Goal: Find specific page/section: Find specific page/section

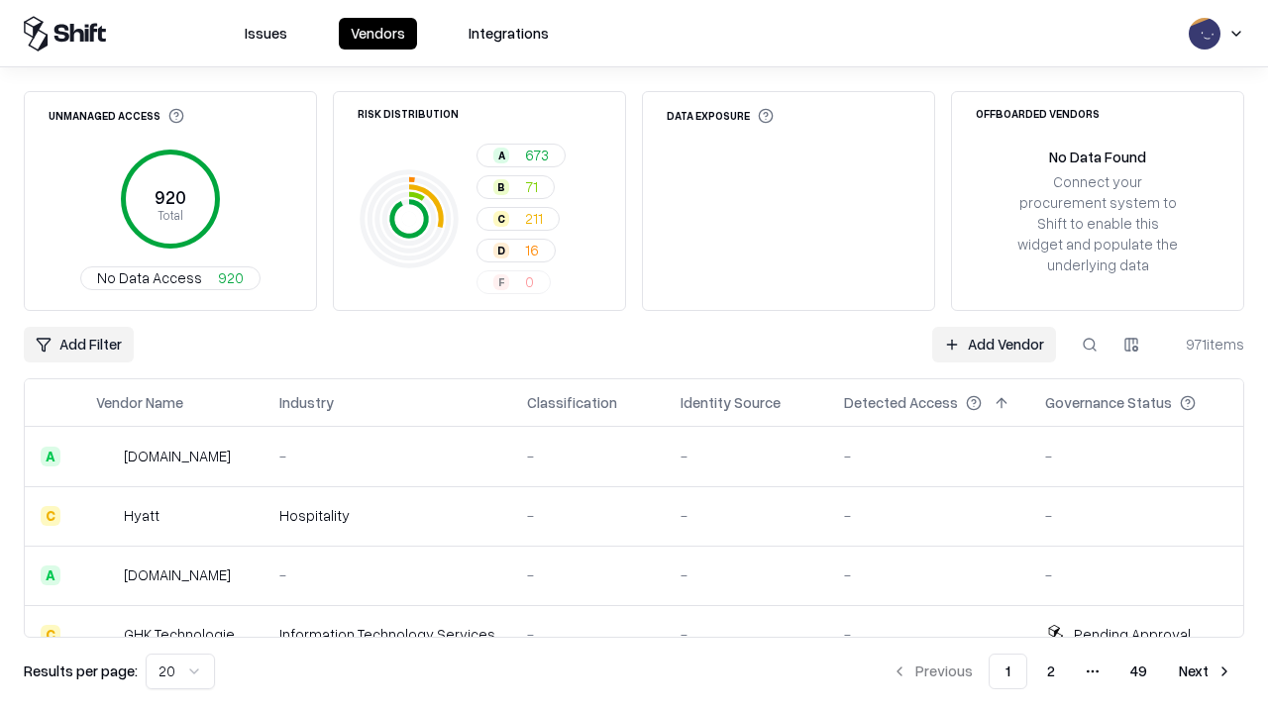
click at [634, 357] on div "Add Filter Add Vendor 971 items" at bounding box center [634, 345] width 1220 height 36
click at [78, 345] on html "Issues Vendors Integrations Unmanaged Access 920 Total No Data Access 920 Risk …" at bounding box center [634, 356] width 1268 height 713
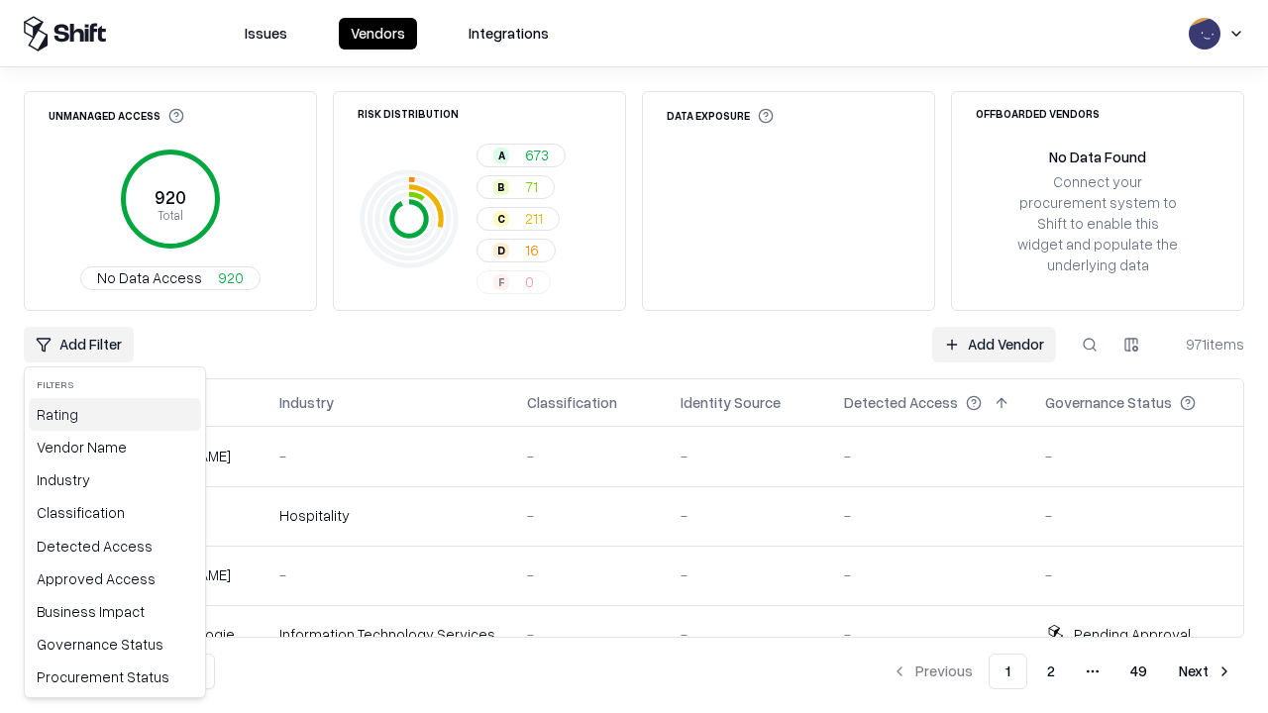
click at [115, 414] on div "Rating" at bounding box center [115, 414] width 172 height 33
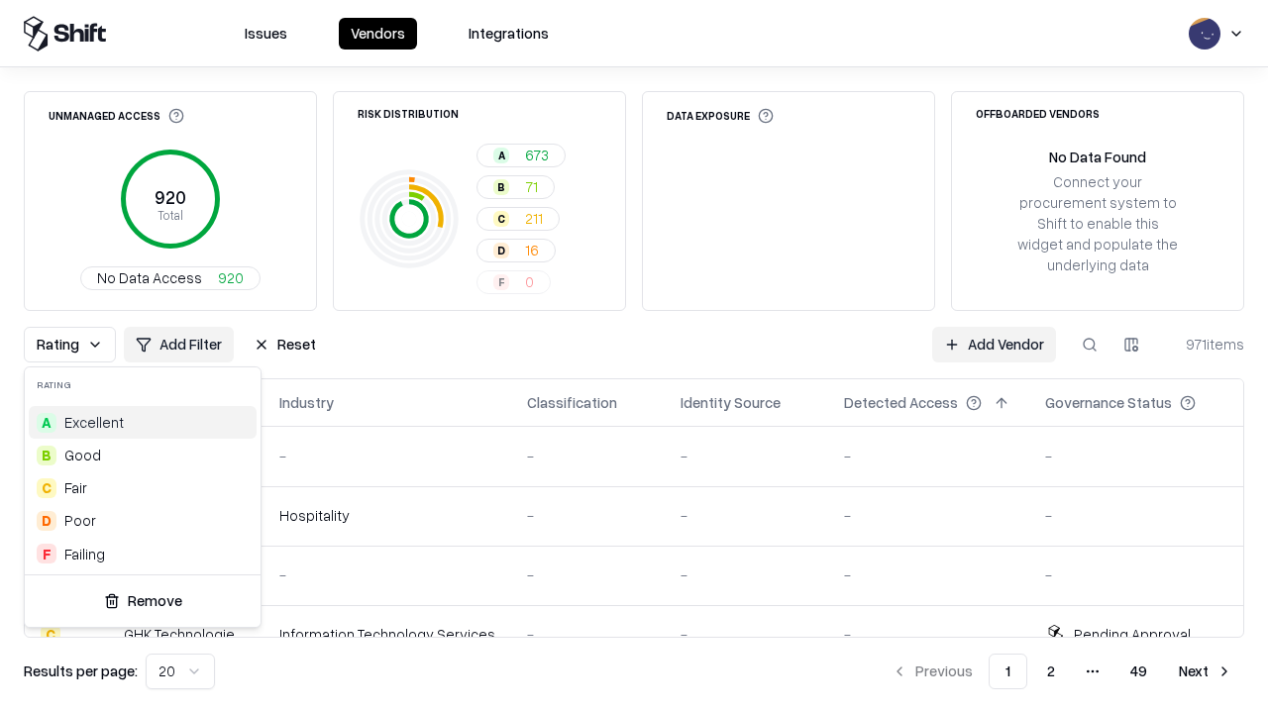
click at [634, 357] on html "Issues Vendors Integrations Unmanaged Access 920 Total No Data Access 920 Risk …" at bounding box center [634, 356] width 1268 height 713
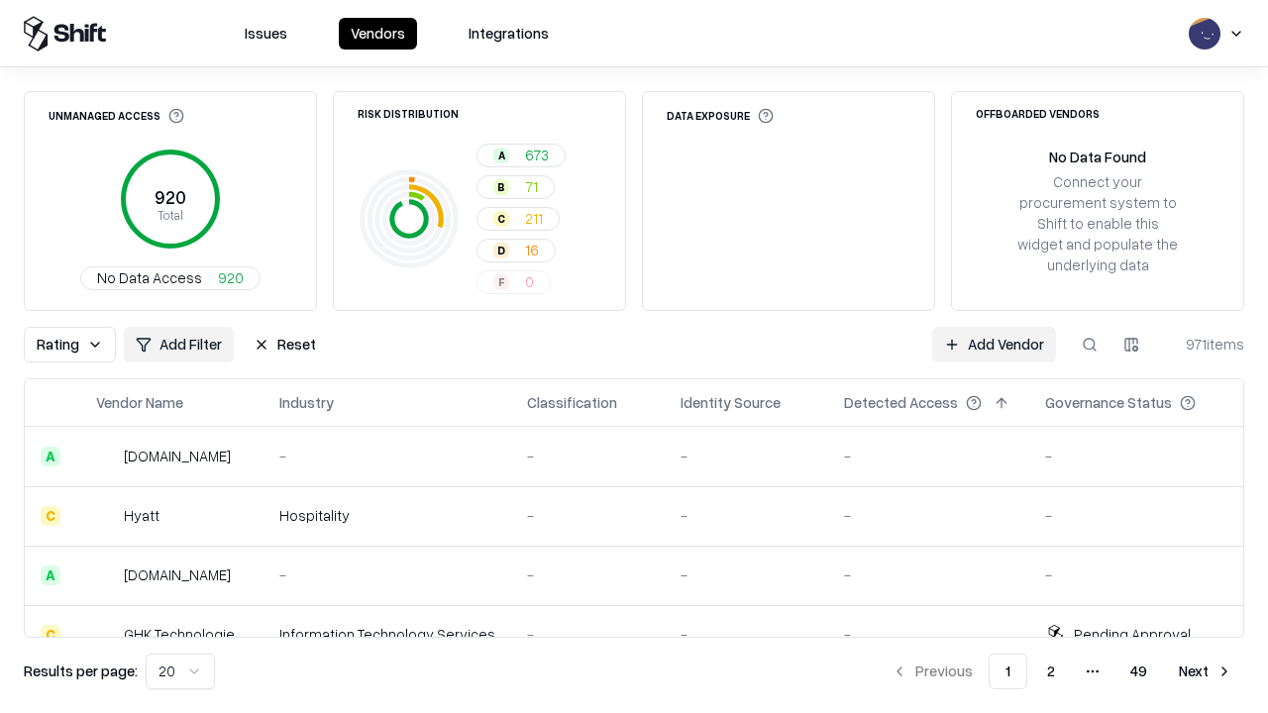
click at [284, 345] on button "Reset" at bounding box center [285, 345] width 86 height 36
click at [634, 357] on div "Add Filter Add Vendor 971 items" at bounding box center [634, 345] width 1220 height 36
click at [78, 345] on html "Issues Vendors Integrations Unmanaged Access 920 Total No Data Access 920 Risk …" at bounding box center [634, 356] width 1268 height 713
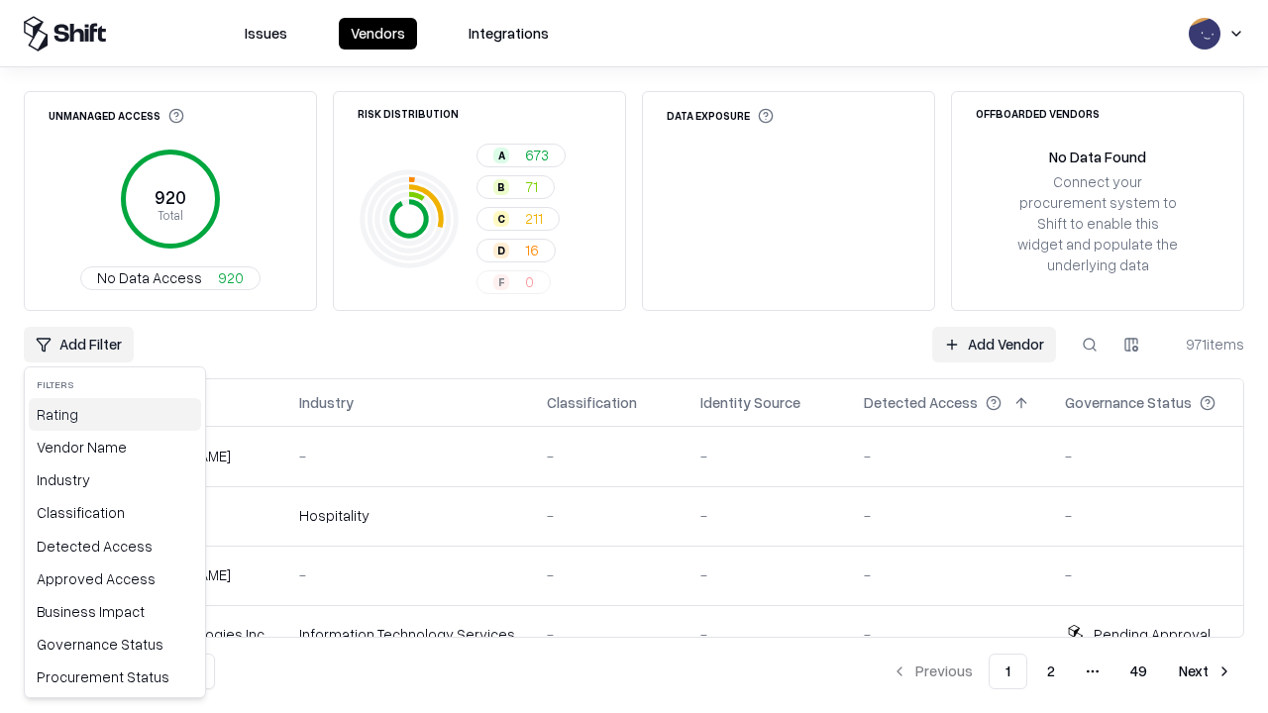
click at [115, 414] on div "Rating" at bounding box center [115, 414] width 172 height 33
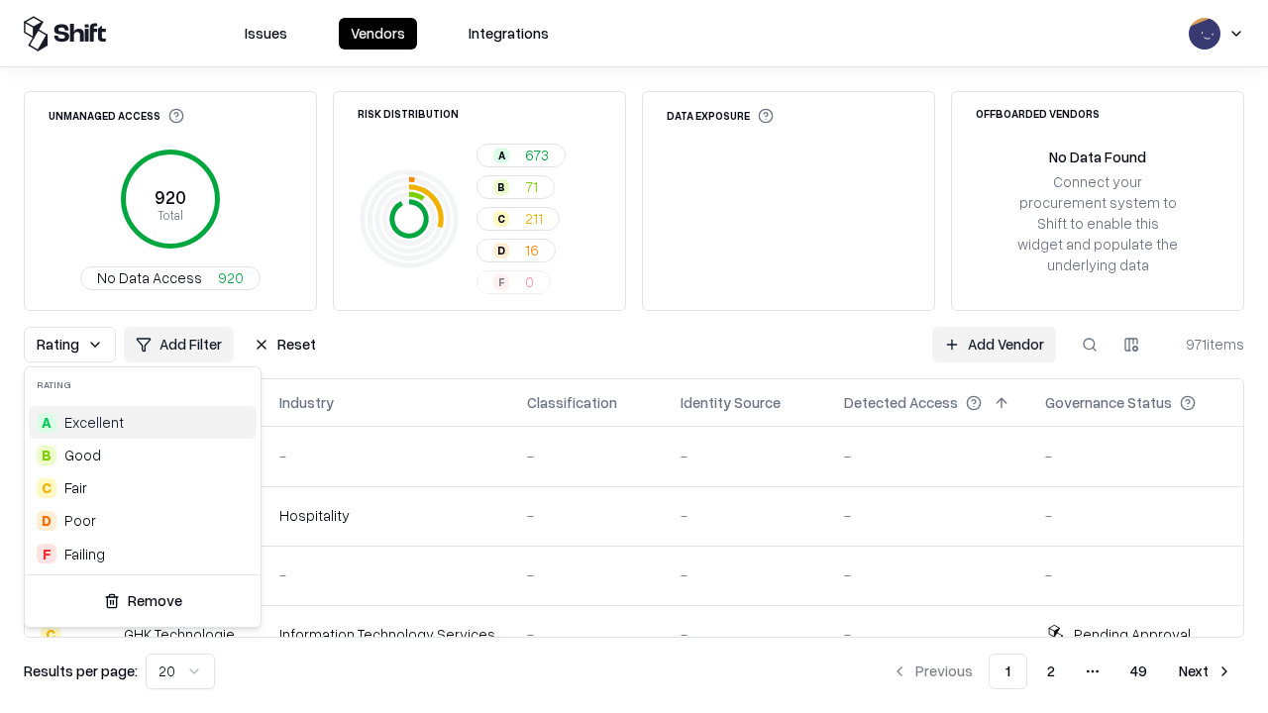
click at [143, 487] on div "C Fair" at bounding box center [143, 488] width 228 height 33
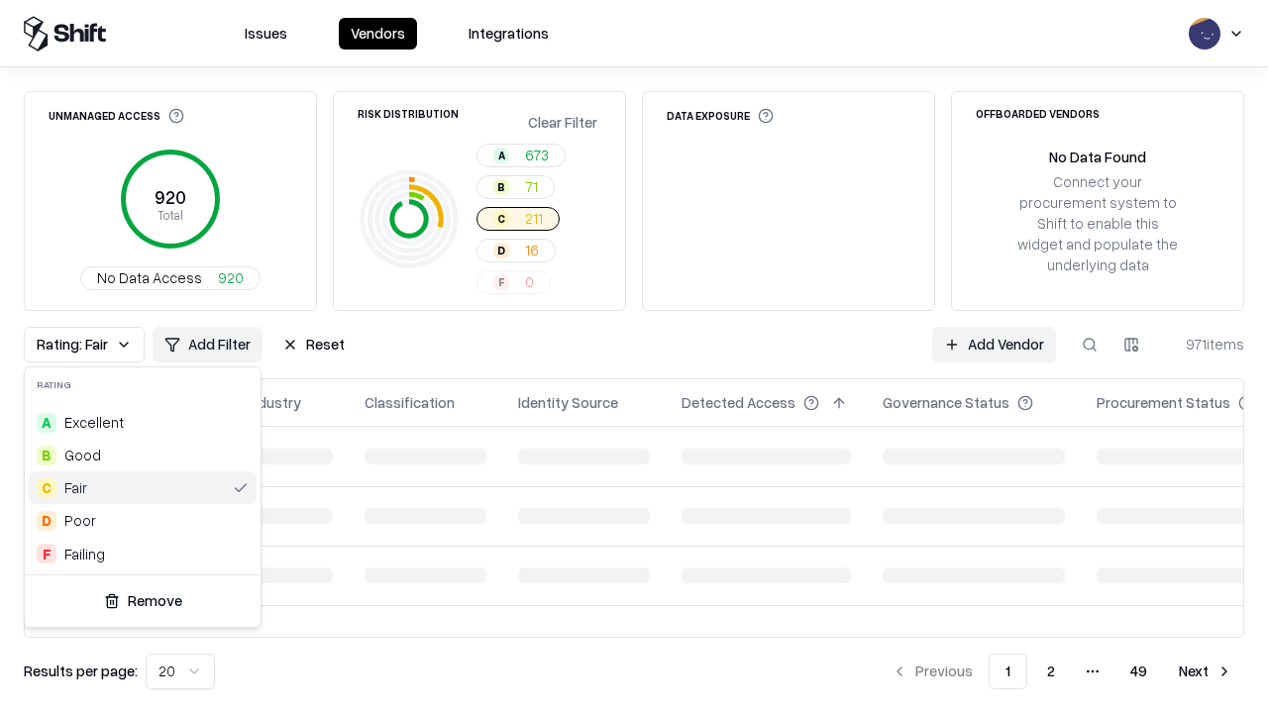
click at [634, 357] on html "Issues Vendors Integrations Unmanaged Access 920 Total No Data Access 920 Risk …" at bounding box center [634, 356] width 1268 height 713
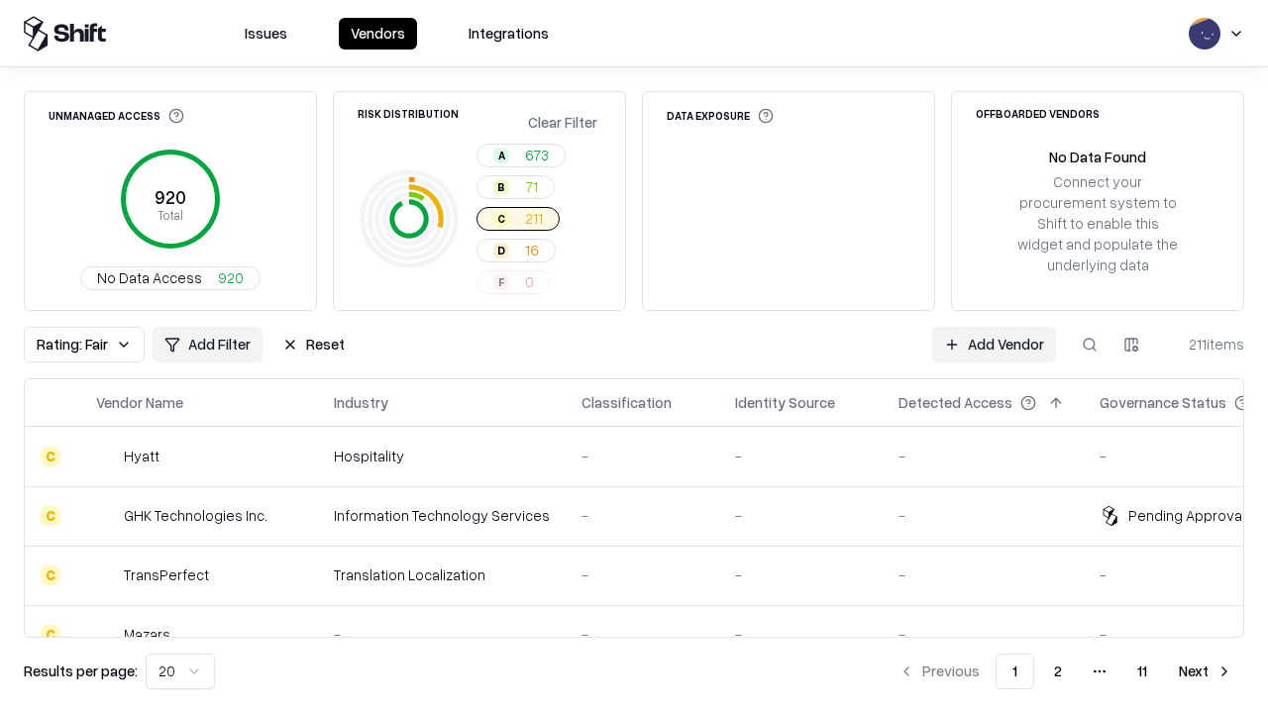
click at [634, 357] on div "Rating: Fair Add Filter Reset Add Vendor 211 items" at bounding box center [634, 345] width 1220 height 36
click at [313, 345] on button "Reset" at bounding box center [313, 345] width 86 height 36
click at [634, 357] on div "Add Filter Add Vendor 211 items" at bounding box center [634, 345] width 1220 height 36
click at [78, 345] on html "Issues Vendors Integrations Unmanaged Access 920 Total No Data Access 920 Risk …" at bounding box center [634, 356] width 1268 height 713
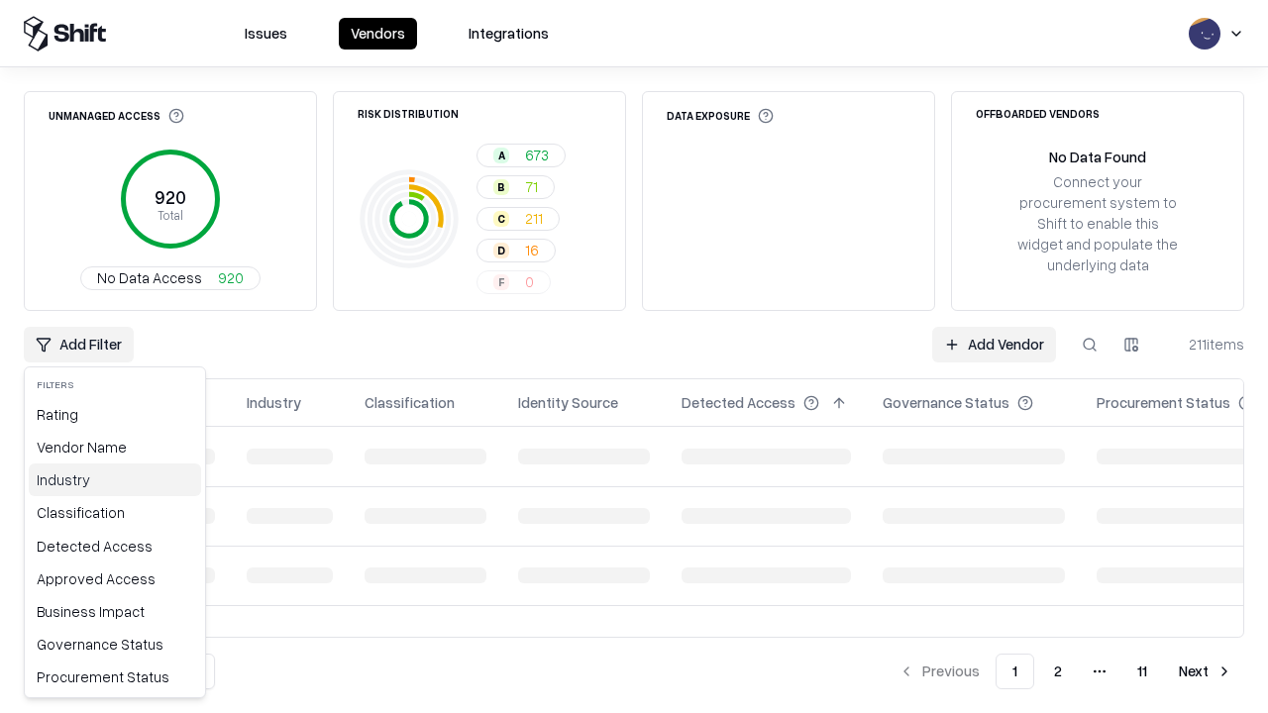
click at [115, 479] on div "Industry" at bounding box center [115, 480] width 172 height 33
